Goal: Task Accomplishment & Management: Manage account settings

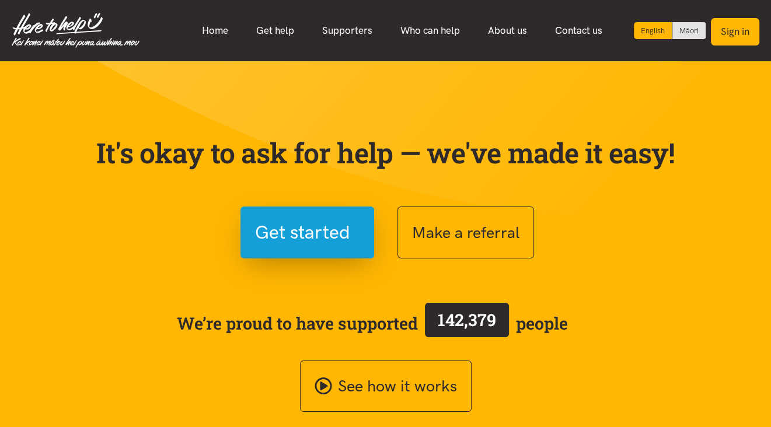
click at [740, 33] on button "Sign in" at bounding box center [735, 31] width 48 height 27
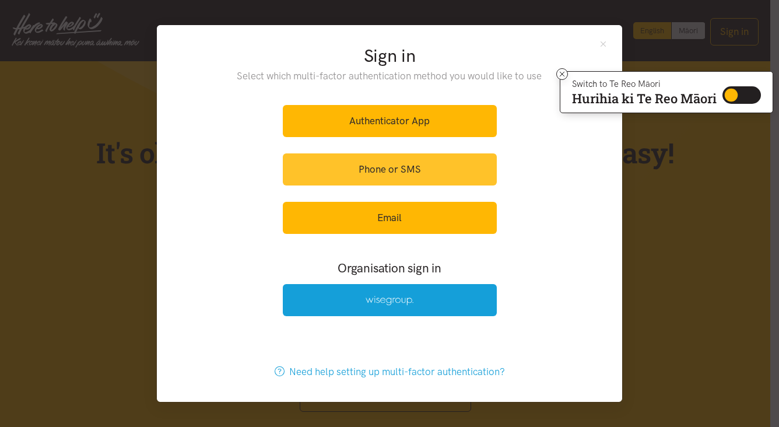
click at [404, 172] on link "Phone or SMS" at bounding box center [390, 169] width 214 height 32
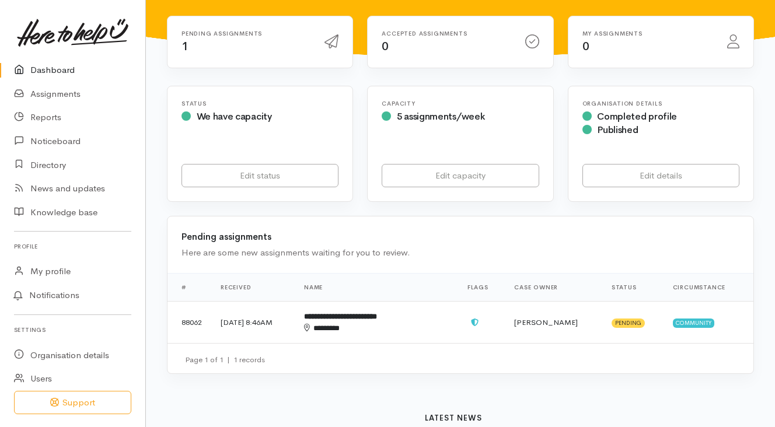
scroll to position [233, 0]
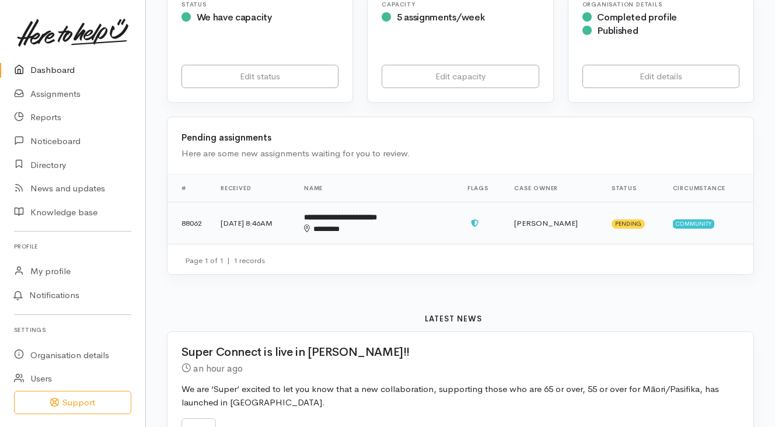
click at [370, 214] on b "**********" at bounding box center [340, 218] width 73 height 8
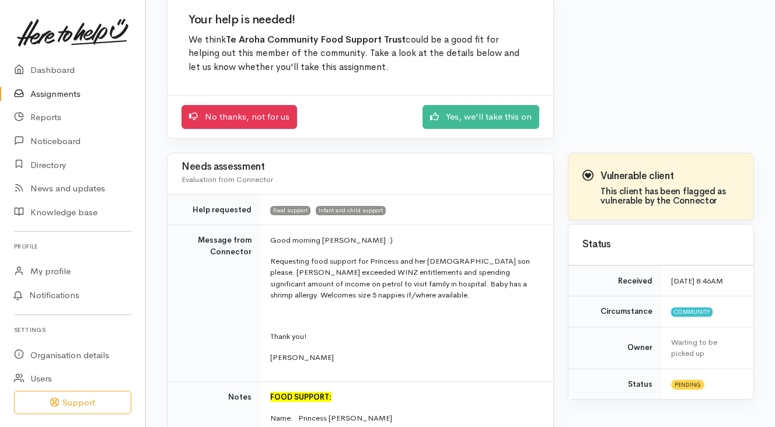
scroll to position [117, 0]
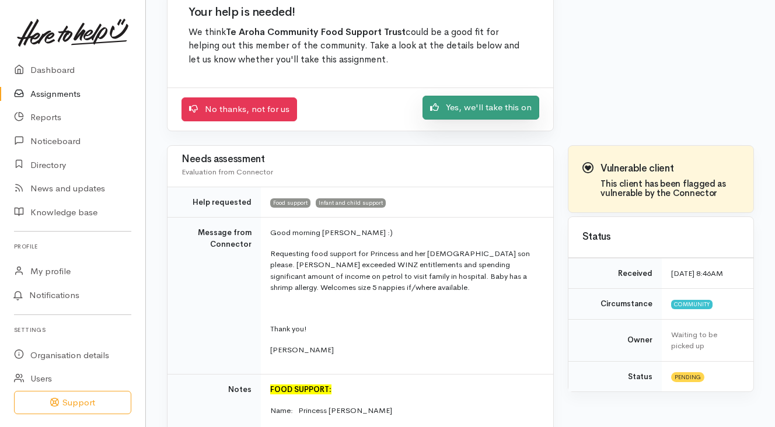
click at [473, 104] on link "Yes, we'll take this on" at bounding box center [480, 108] width 117 height 24
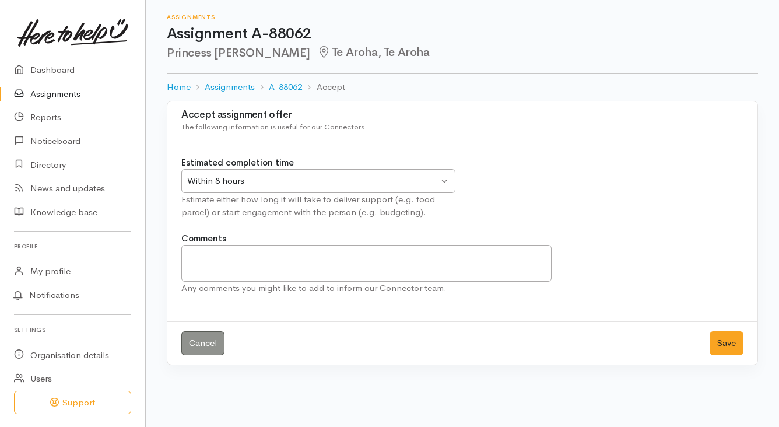
click at [385, 180] on div "Within 8 hours" at bounding box center [312, 180] width 251 height 13
click at [730, 343] on button "Save" at bounding box center [727, 343] width 34 height 24
